Goal: Information Seeking & Learning: Learn about a topic

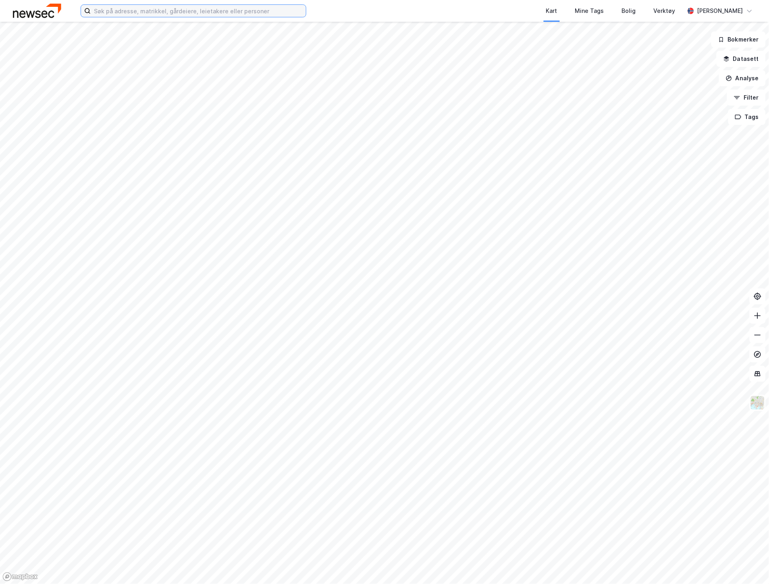
click at [182, 14] on input at bounding box center [198, 11] width 215 height 12
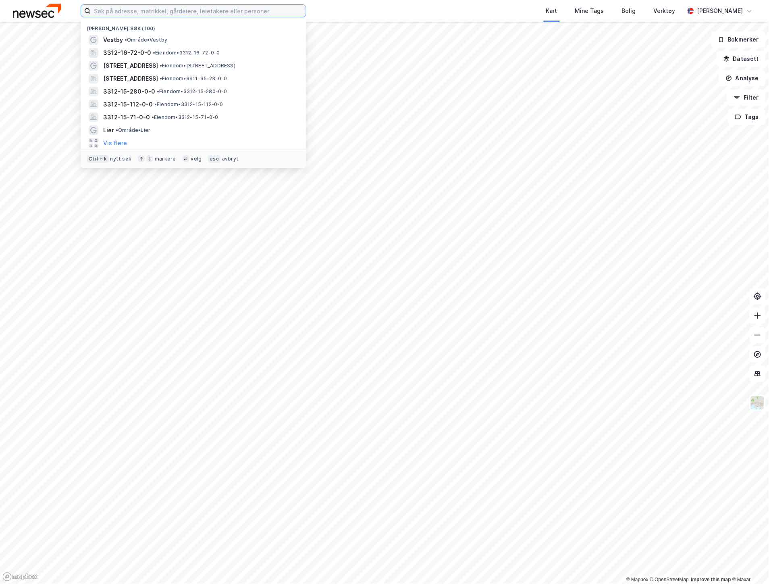
paste input "og Eidsvoll Verk Tomteselskap AS"
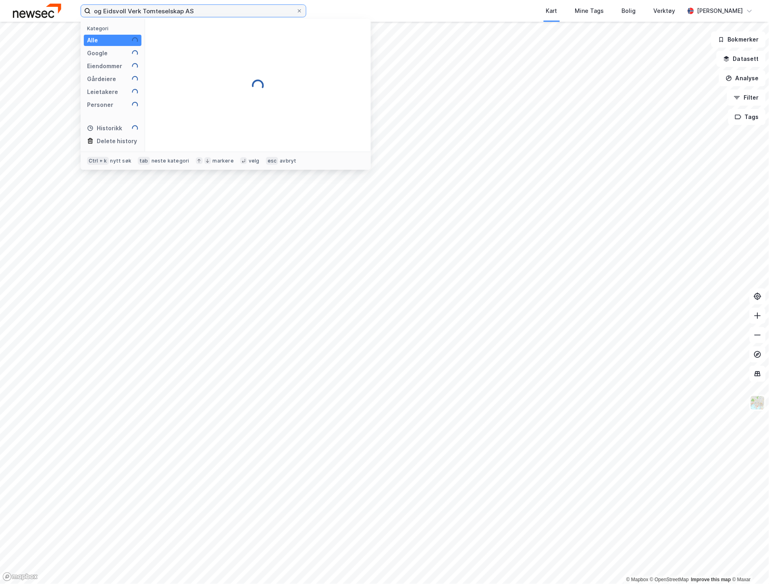
drag, startPoint x: 102, startPoint y: 10, endPoint x: -2, endPoint y: 10, distance: 104.4
click at [0, 10] on html "og Eidsvoll Verk Tomteselskap AS Kategori Alle Google Eiendommer Gårdeiere Leie…" at bounding box center [384, 292] width 769 height 584
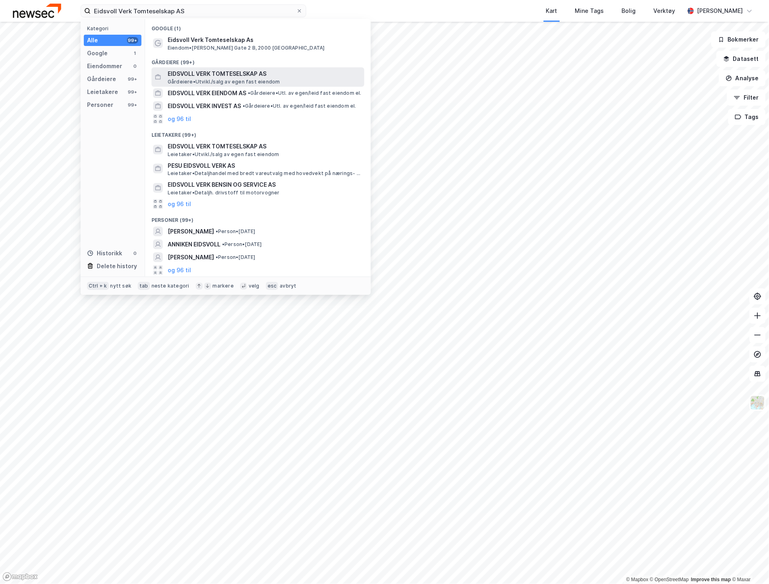
click at [191, 76] on span "EIDSVOLL VERK TOMTESELSKAP AS" at bounding box center [265, 74] width 194 height 10
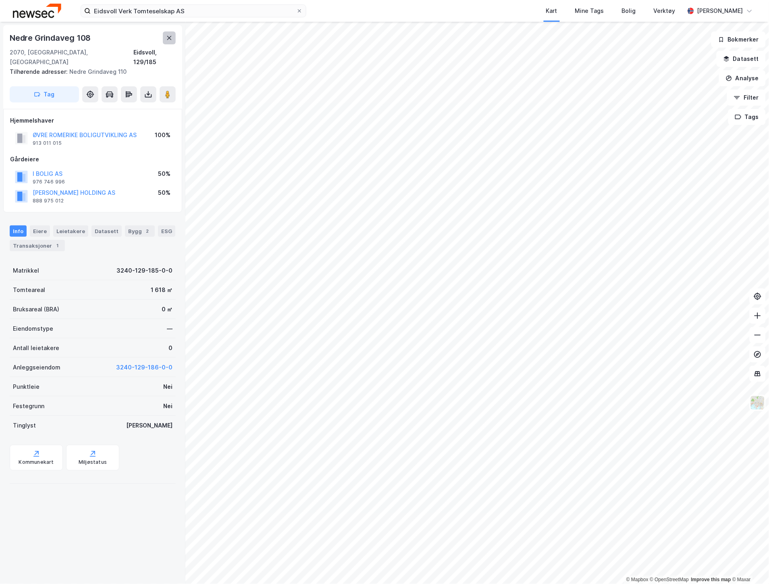
click at [171, 37] on icon at bounding box center [169, 38] width 6 height 6
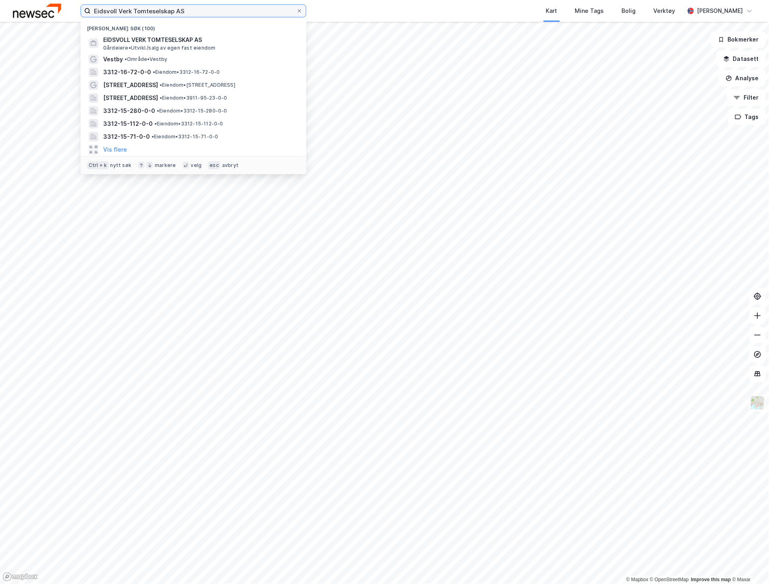
click at [189, 17] on input "Eidsvoll Verk Tomteselskap AS" at bounding box center [194, 11] width 206 height 12
drag, startPoint x: 194, startPoint y: 11, endPoint x: -62, endPoint y: -17, distance: 257.2
click at [0, 0] on html "Eidsvoll Verk Tomteselskap AS Nylige søk (100) EIDSVOLL VERK TOMTESELSKAP AS Gå…" at bounding box center [384, 292] width 769 height 584
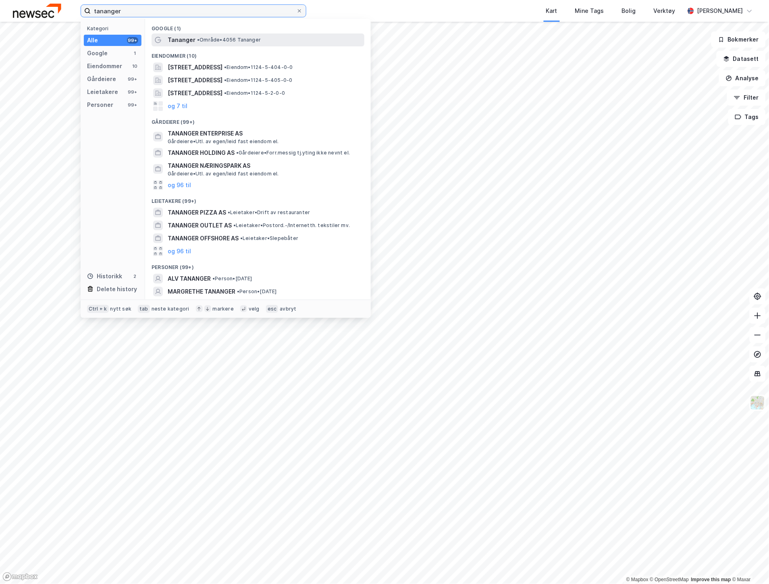
type input "tananger"
click at [168, 42] on span "Tananger" at bounding box center [182, 40] width 28 height 10
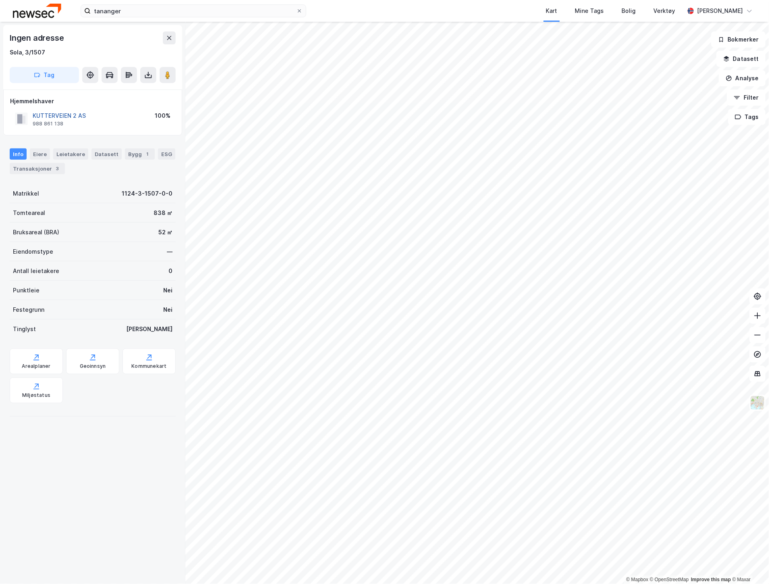
click at [0, 0] on button "KUTTERVEIEN 2 AS" at bounding box center [0, 0] width 0 height 0
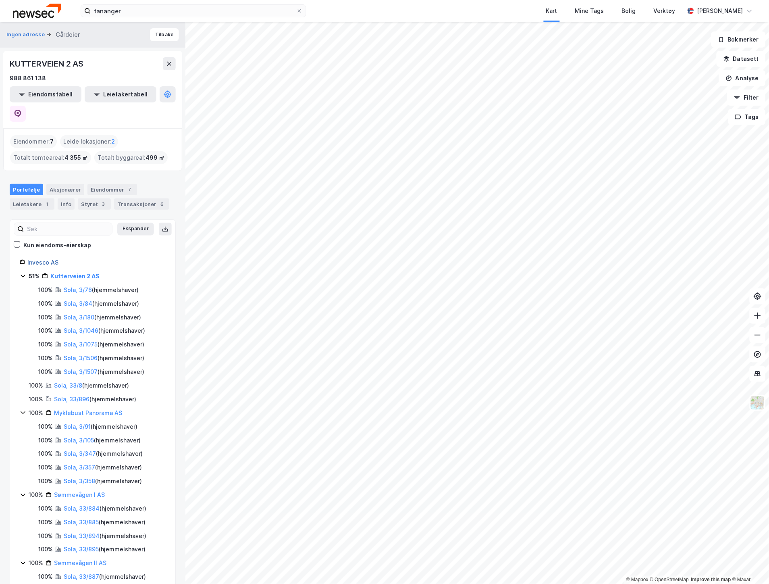
click at [50, 259] on link "Invesco AS" at bounding box center [42, 262] width 31 height 7
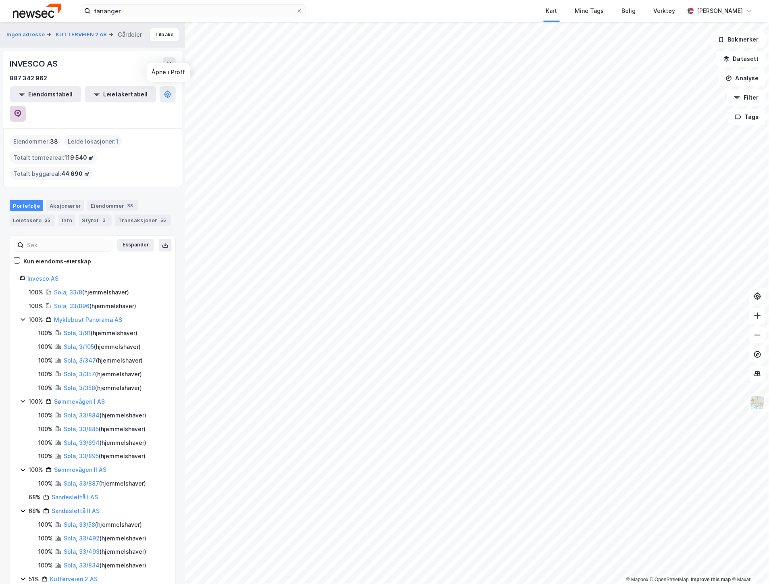
click at [22, 110] on icon at bounding box center [18, 114] width 8 height 8
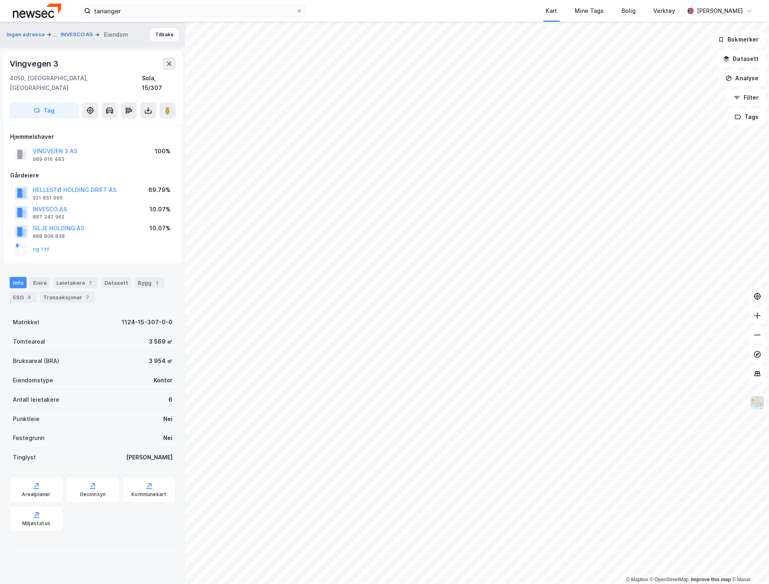
click at [71, 146] on div "VINGVEIEN 3 AS" at bounding box center [55, 151] width 45 height 10
click at [0, 0] on button "VINGVEIEN 3 AS" at bounding box center [0, 0] width 0 height 0
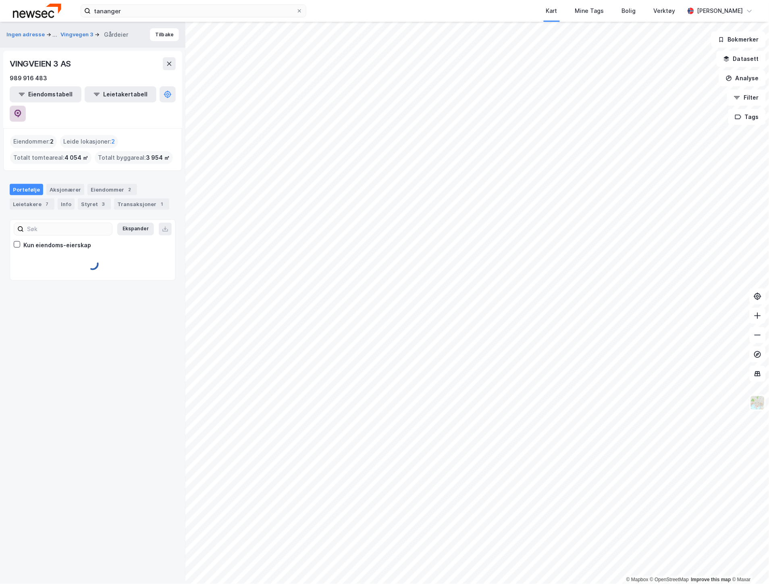
click at [22, 110] on icon at bounding box center [18, 114] width 8 height 8
